Goal: Navigation & Orientation: Find specific page/section

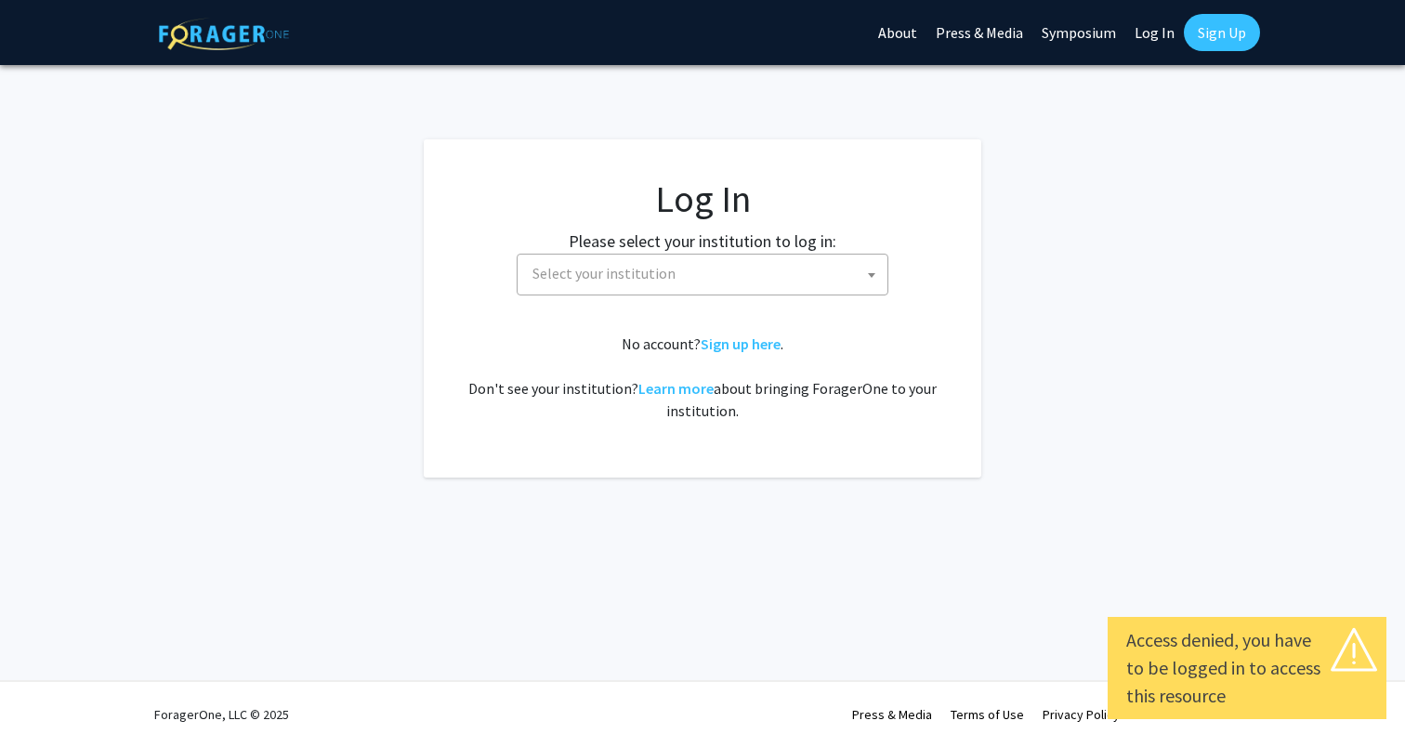
select select
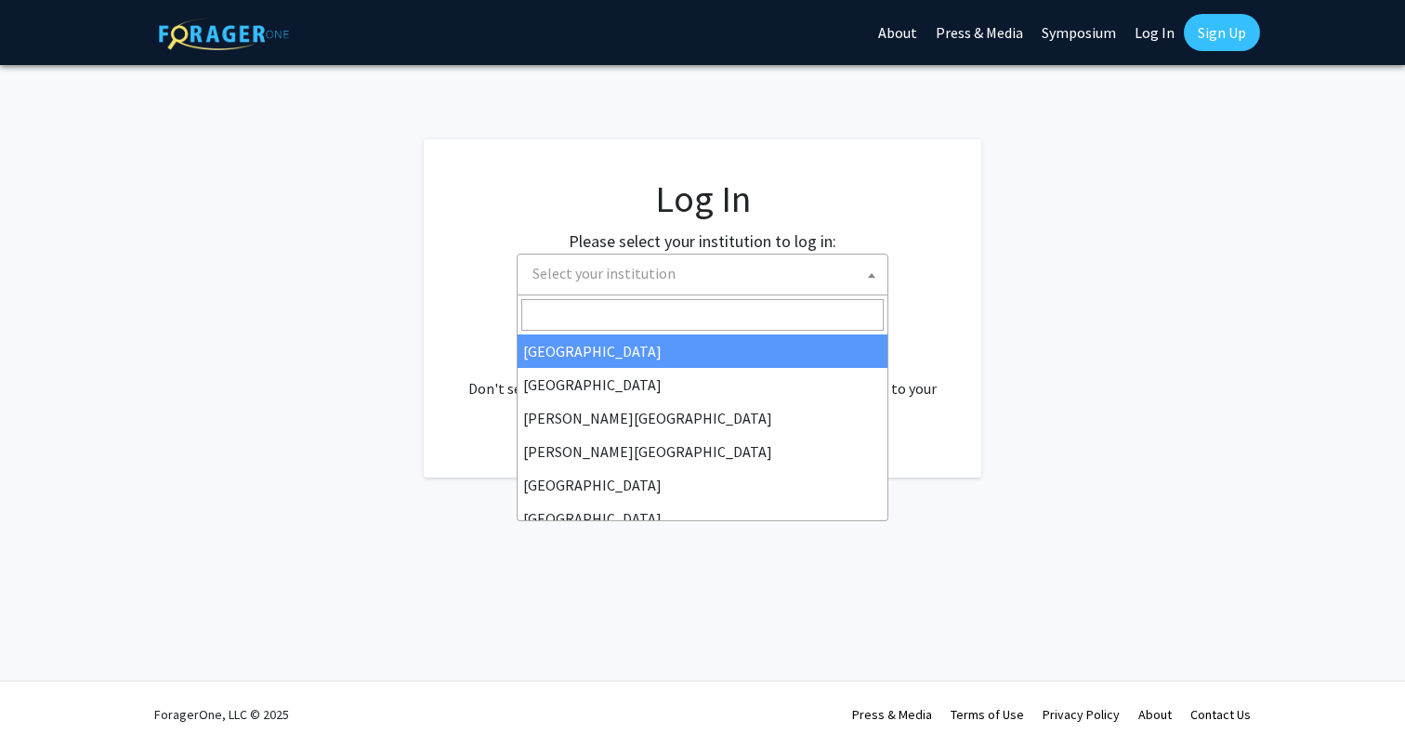
click at [715, 280] on span "Select your institution" at bounding box center [706, 274] width 362 height 38
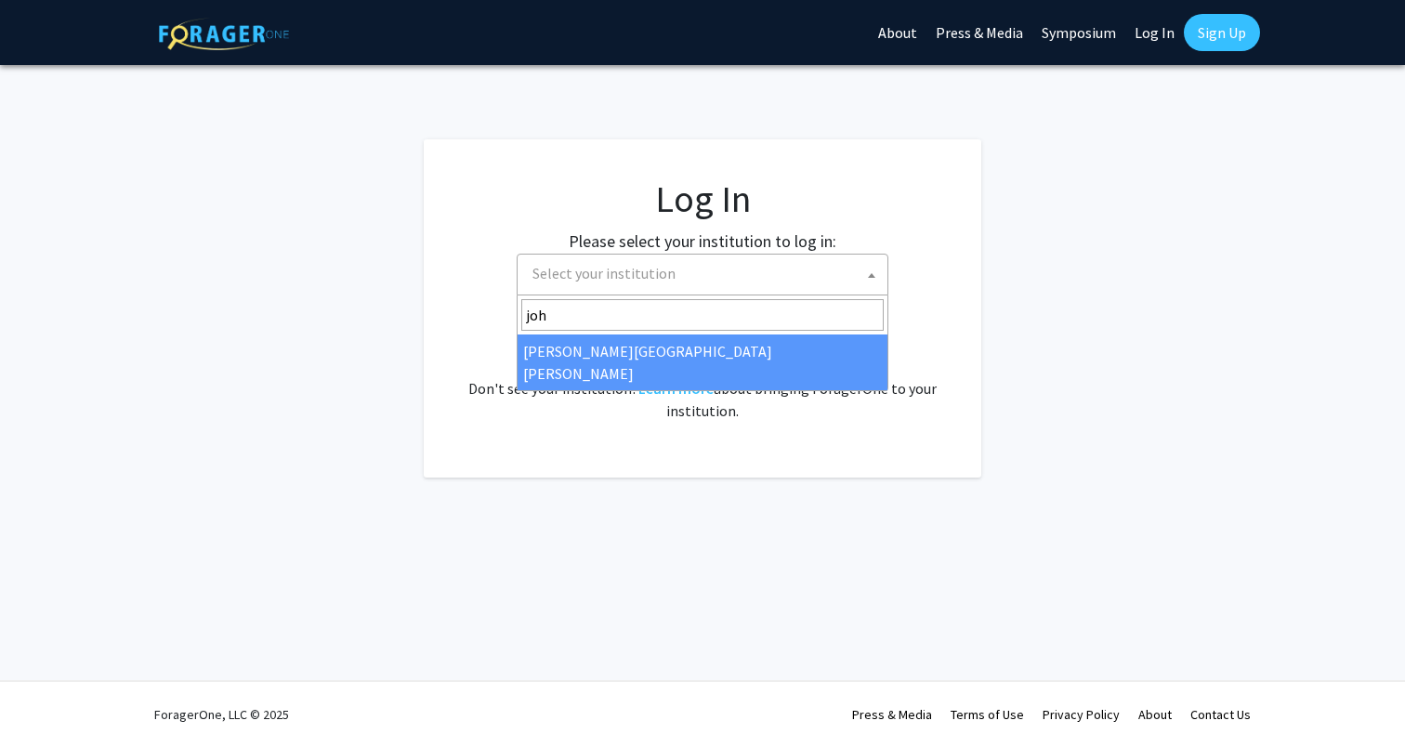
type input "joh"
select select "1"
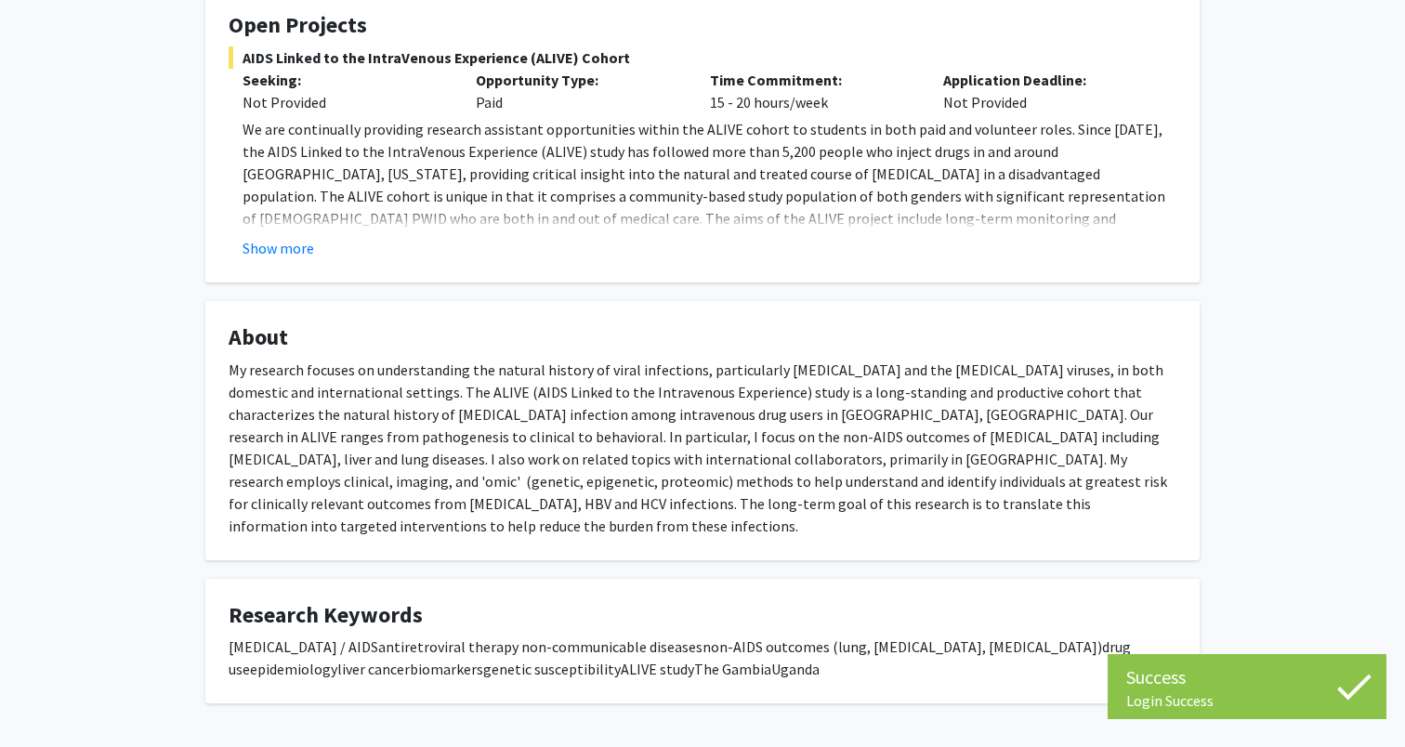
scroll to position [349, 0]
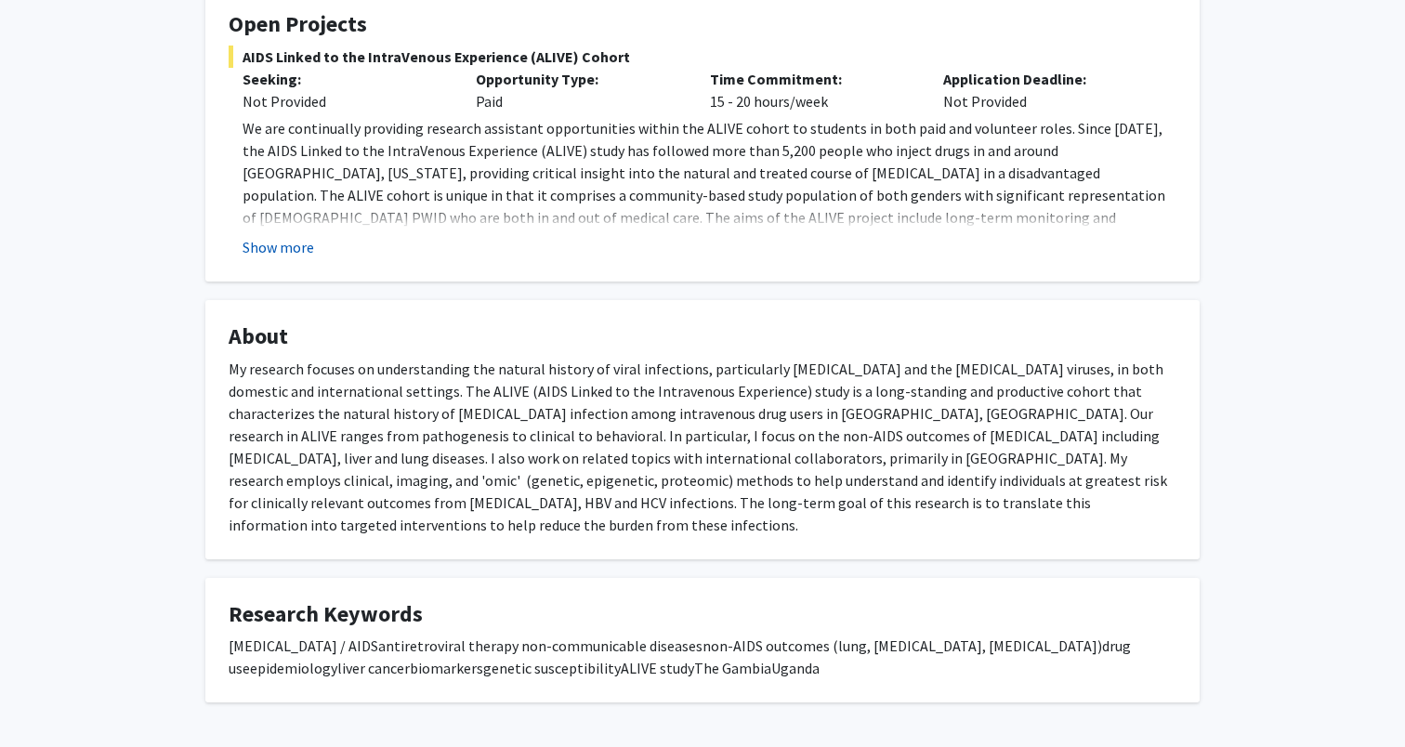
click at [285, 249] on button "Show more" at bounding box center [279, 247] width 72 height 22
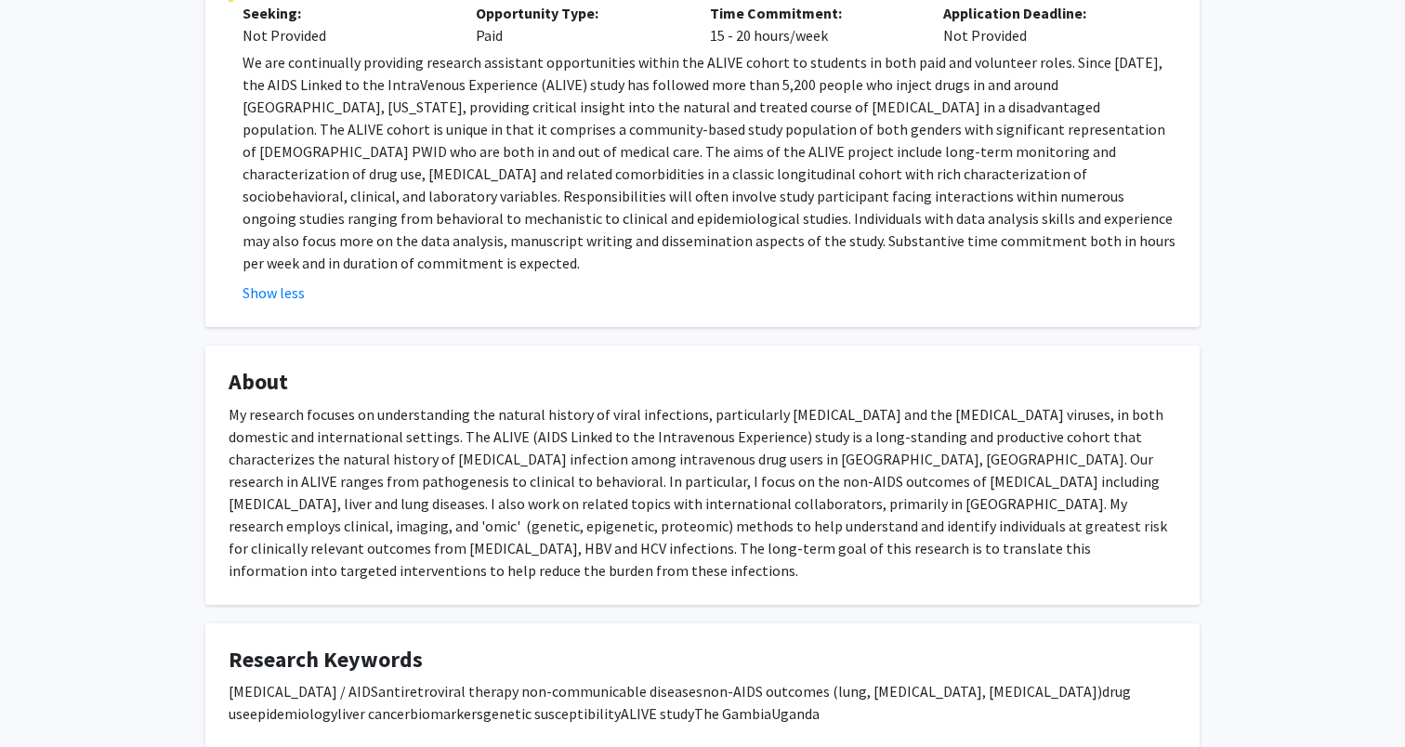
scroll to position [414, 0]
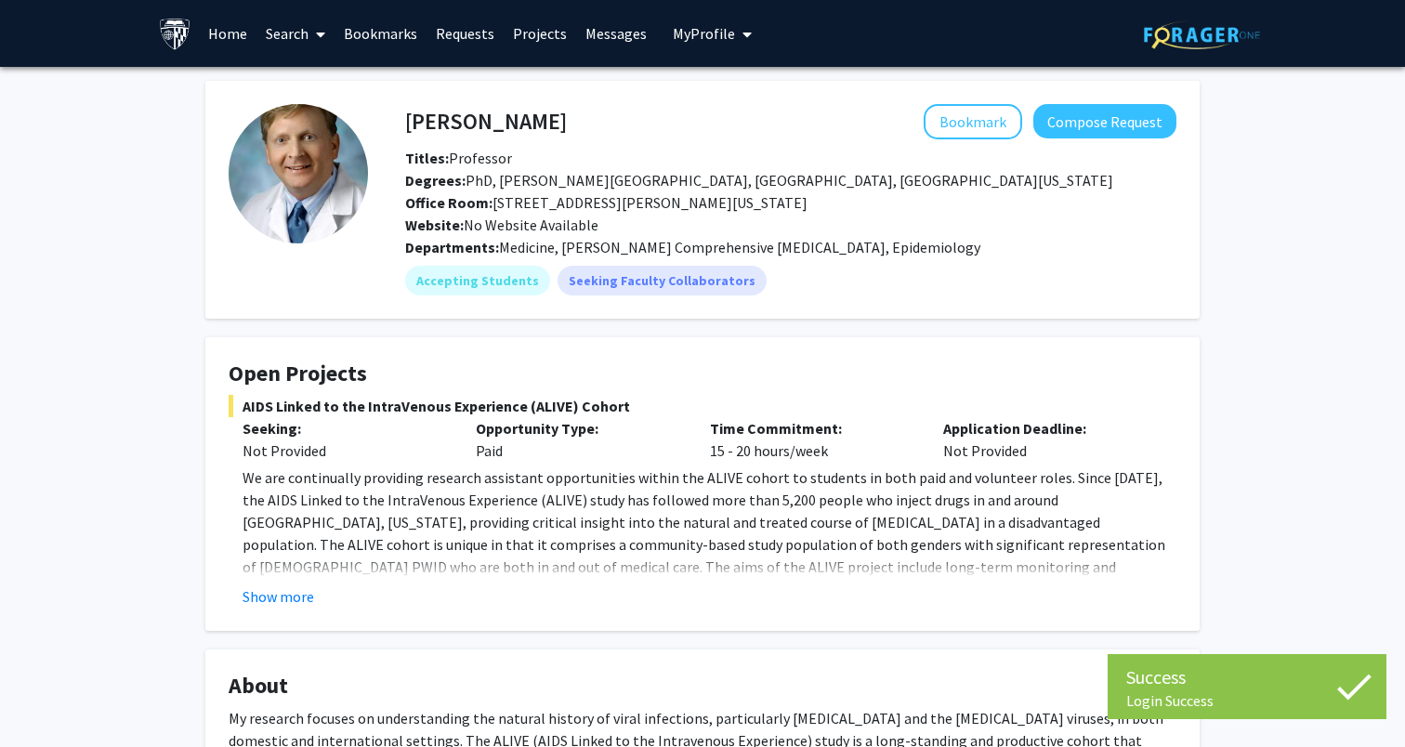
click at [230, 29] on link "Home" at bounding box center [228, 33] width 58 height 65
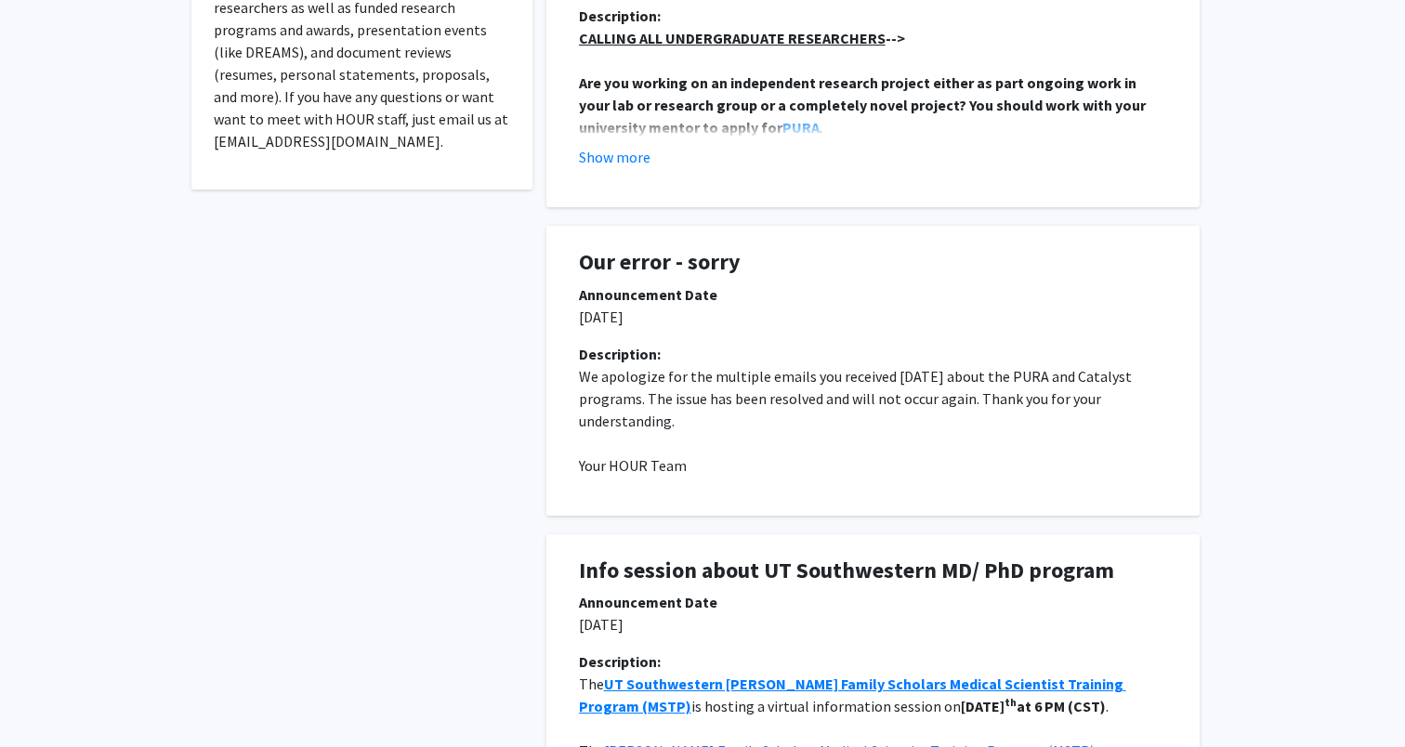
scroll to position [800, 0]
